Goal: Transaction & Acquisition: Purchase product/service

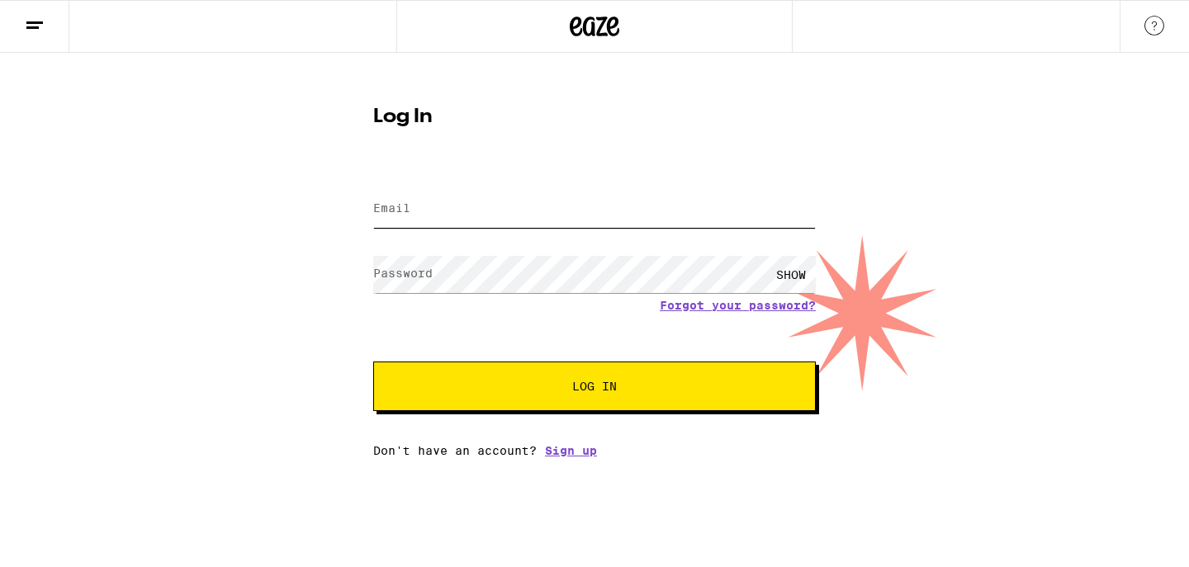
type input "[EMAIL_ADDRESS][DOMAIN_NAME]"
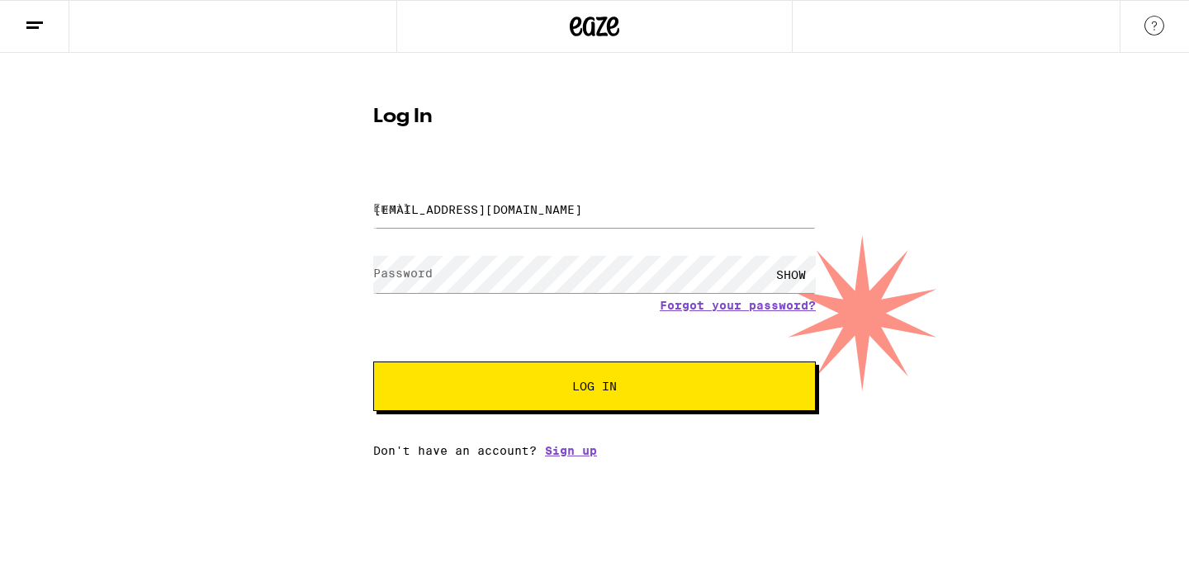
click at [603, 388] on span "Log In" at bounding box center [594, 387] width 45 height 12
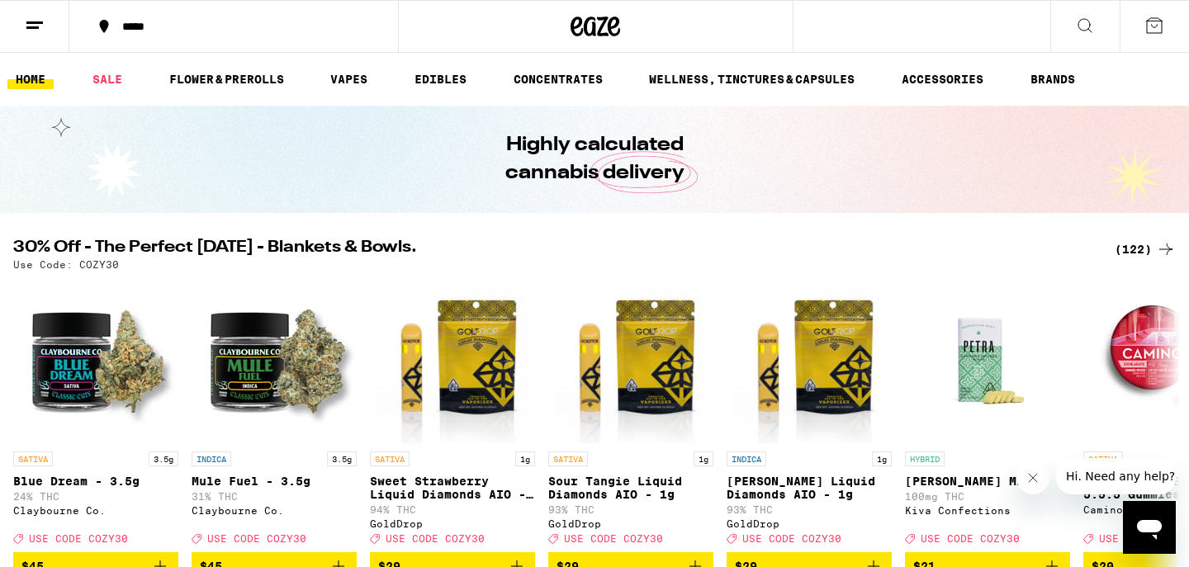
click at [1090, 32] on icon at bounding box center [1085, 26] width 20 height 20
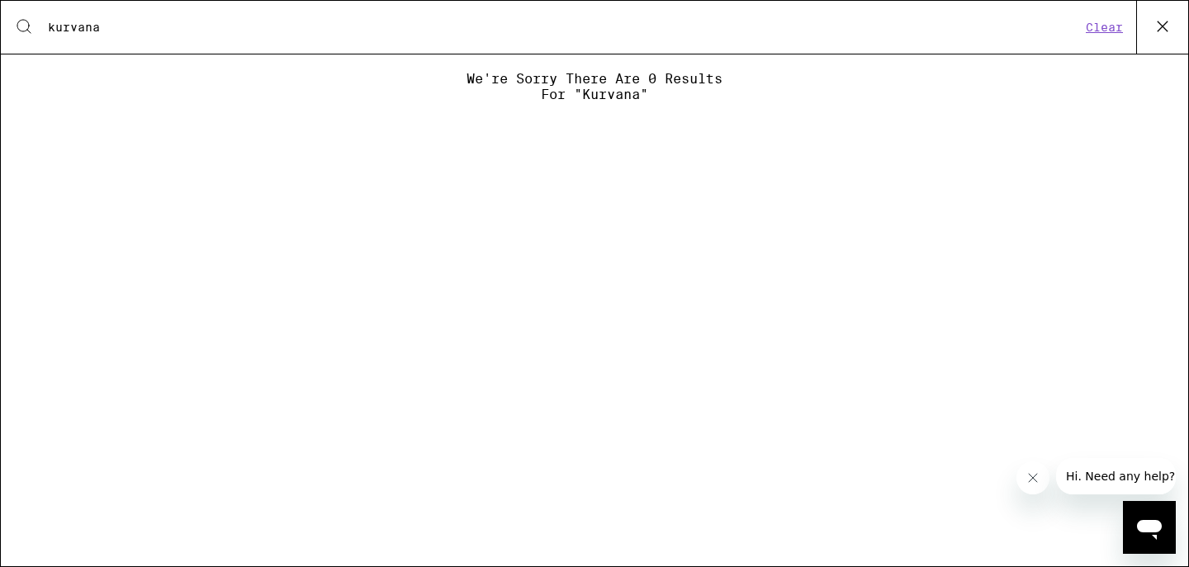
type input "kurvana"
